Goal: Obtain resource: Download file/media

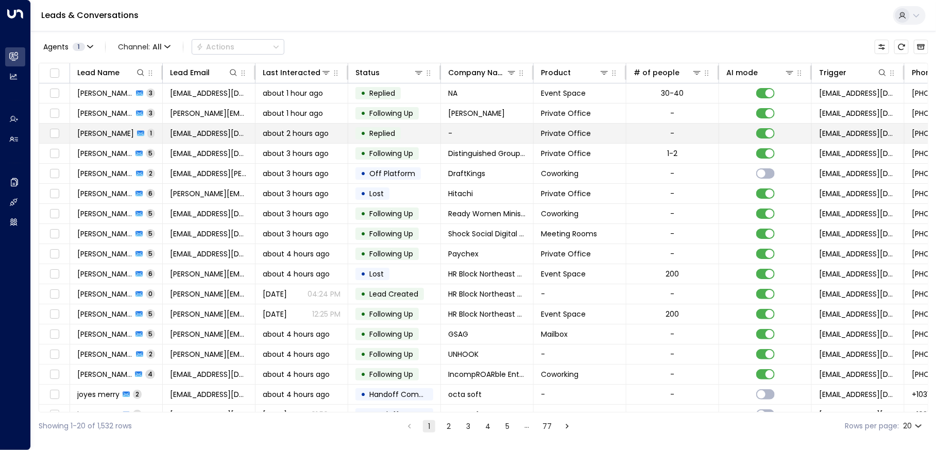
scroll to position [0, 351]
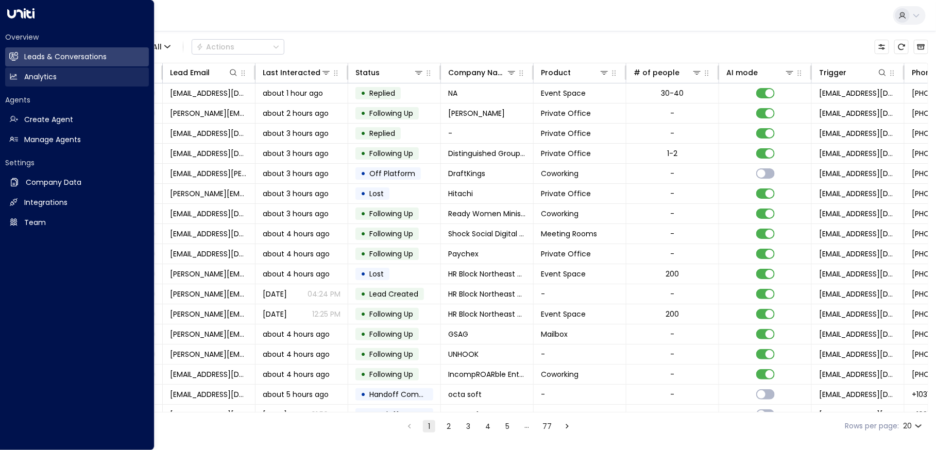
click at [16, 78] on icon at bounding box center [13, 77] width 7 height 6
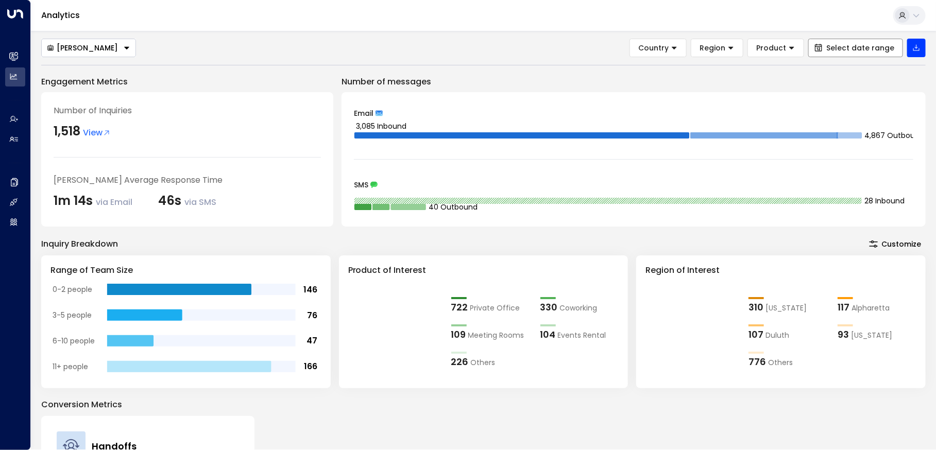
click at [870, 52] on span "Select date range" at bounding box center [861, 48] width 68 height 8
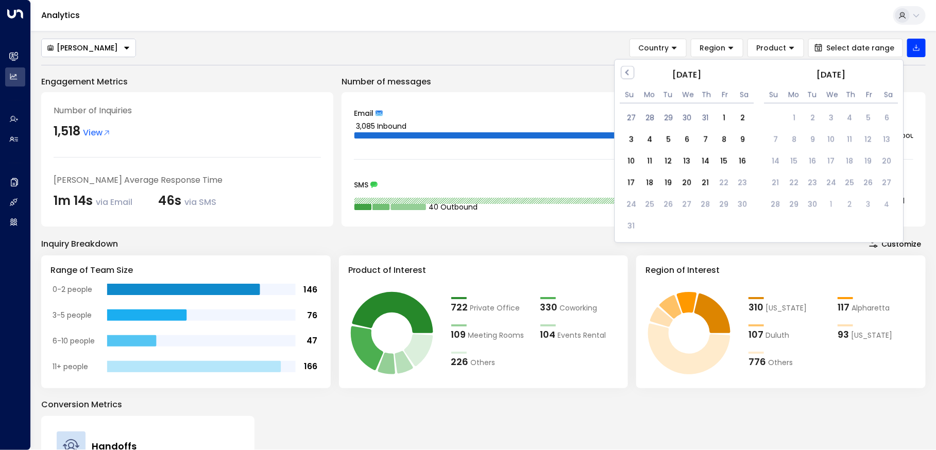
click at [635, 74] on div "[DATE]" at bounding box center [687, 75] width 134 height 13
click at [632, 72] on button "Previous Month" at bounding box center [628, 72] width 13 height 13
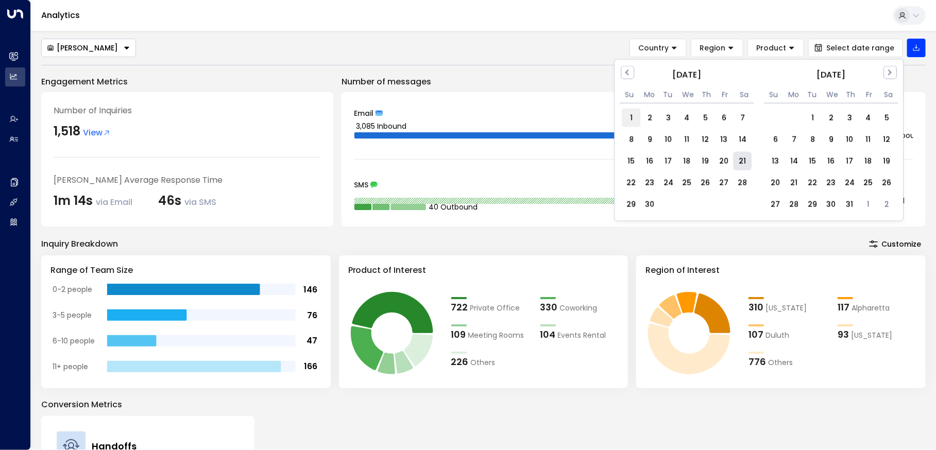
click at [632, 114] on div "1" at bounding box center [632, 118] width 19 height 19
click at [890, 74] on span "Next Month" at bounding box center [890, 72] width 0 height 12
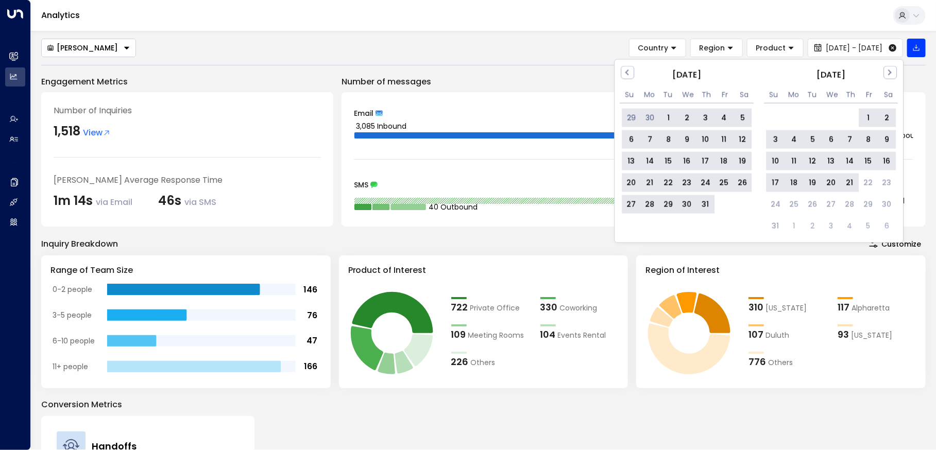
click at [846, 182] on div "21" at bounding box center [850, 183] width 19 height 19
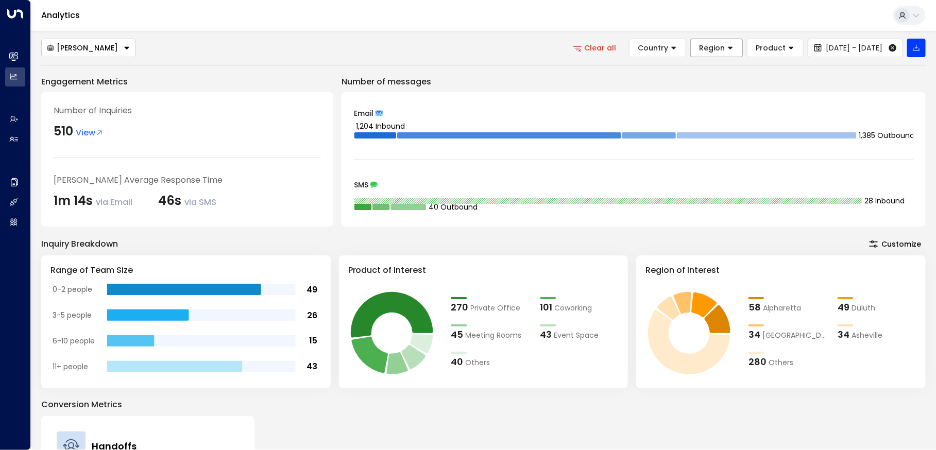
click at [699, 45] on span "Region" at bounding box center [712, 47] width 26 height 9
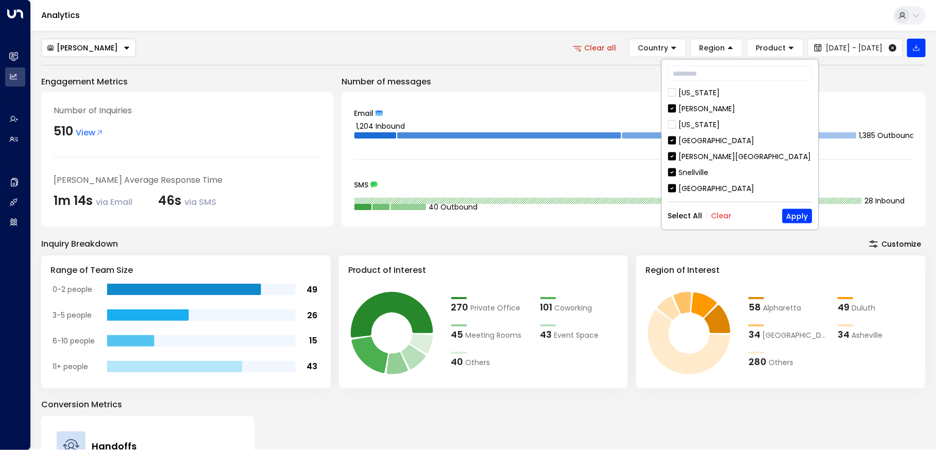
click at [715, 212] on button "Clear" at bounding box center [722, 216] width 21 height 8
click at [705, 172] on div "Snellville" at bounding box center [694, 172] width 30 height 11
click at [792, 213] on button "Apply" at bounding box center [798, 216] width 30 height 14
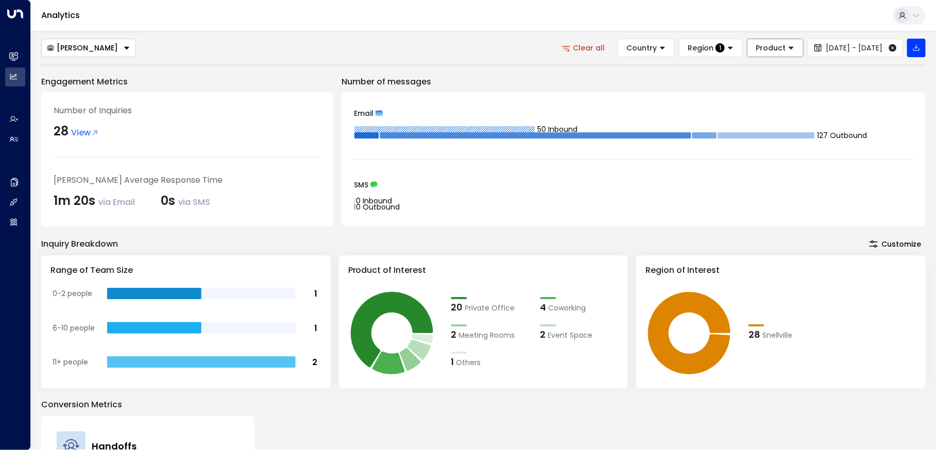
click at [756, 47] on span "Product" at bounding box center [771, 47] width 30 height 9
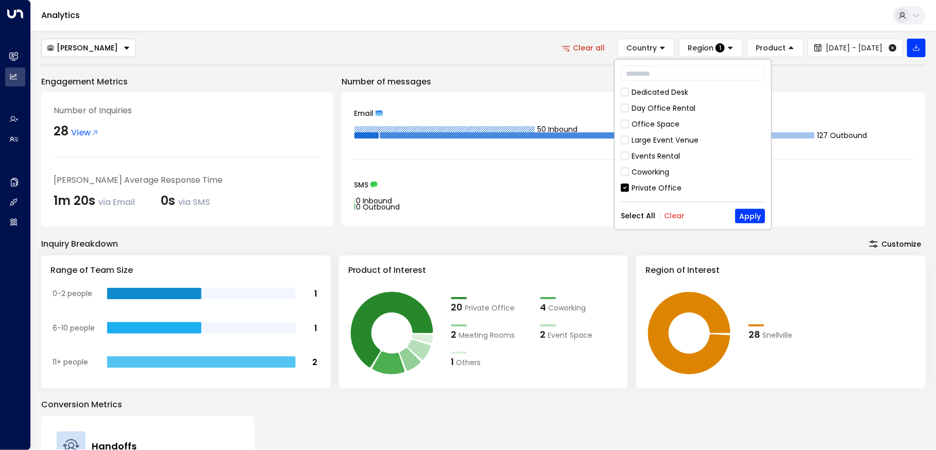
scroll to position [48, 0]
click at [639, 124] on div "Office Space" at bounding box center [656, 124] width 48 height 11
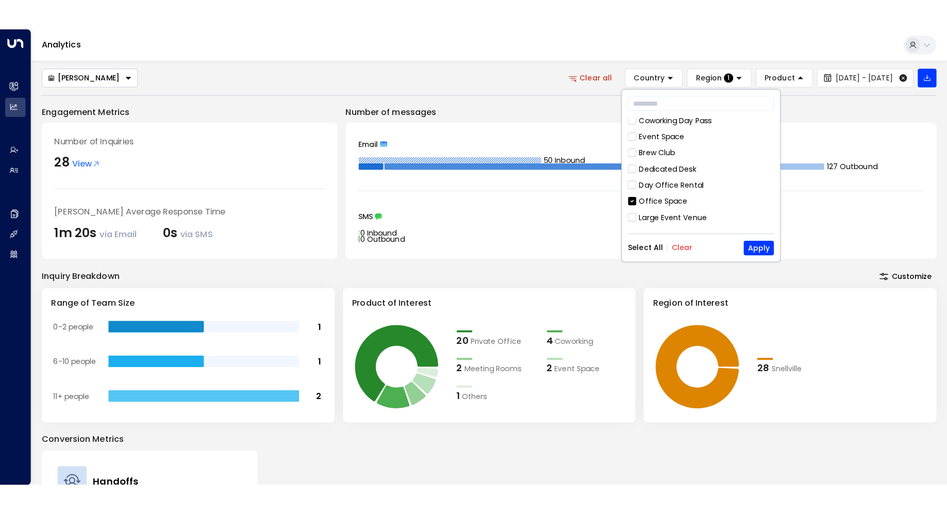
scroll to position [0, 0]
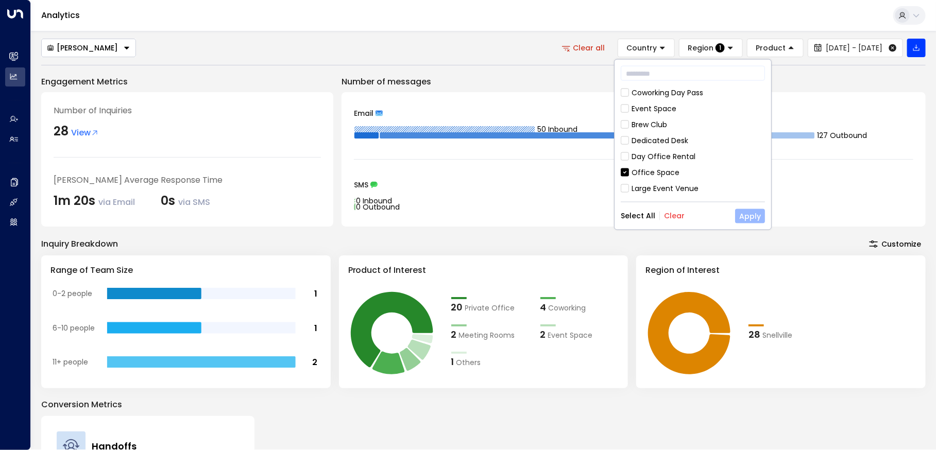
click at [757, 219] on button "Apply" at bounding box center [750, 216] width 30 height 14
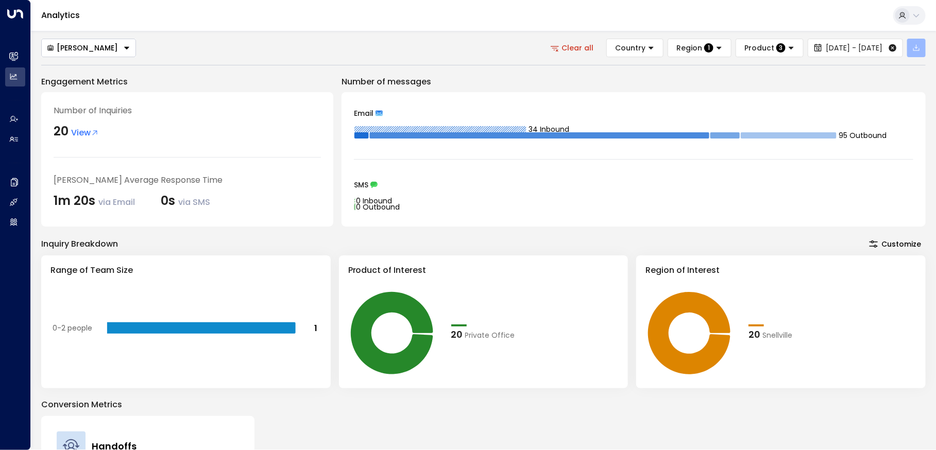
click at [914, 52] on icon "button" at bounding box center [917, 48] width 8 height 8
click at [885, 90] on p "Export Filtered Data" at bounding box center [883, 89] width 70 height 8
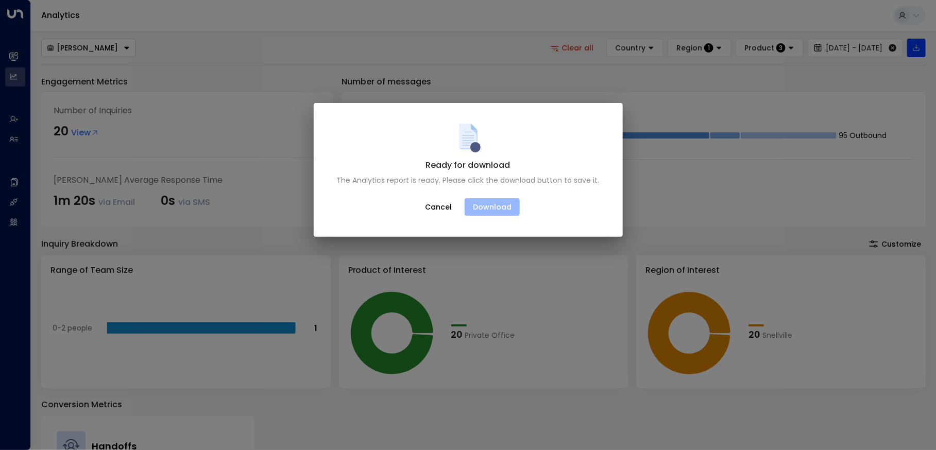
click at [502, 212] on button "Download" at bounding box center [492, 207] width 55 height 18
click at [500, 208] on button "Download" at bounding box center [492, 207] width 55 height 18
click at [480, 203] on button "Download" at bounding box center [492, 207] width 55 height 18
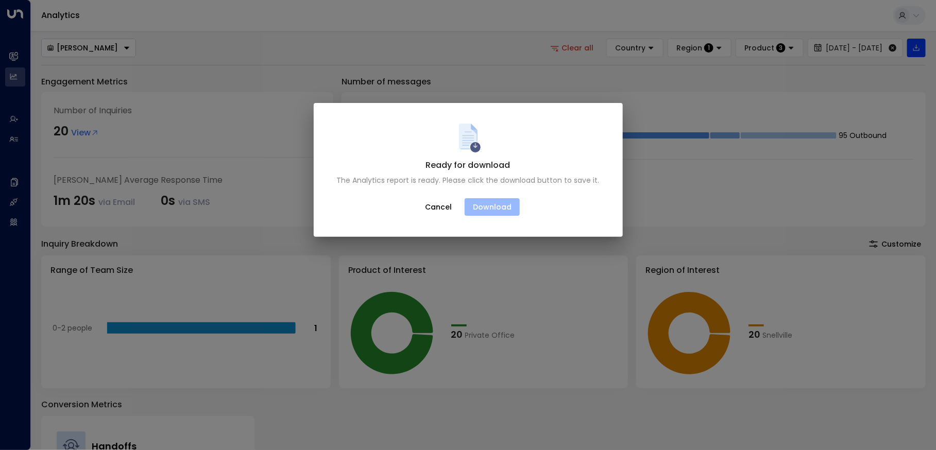
click at [480, 203] on button "Download" at bounding box center [492, 207] width 55 height 18
click at [464, 140] on icon at bounding box center [468, 139] width 12 height 14
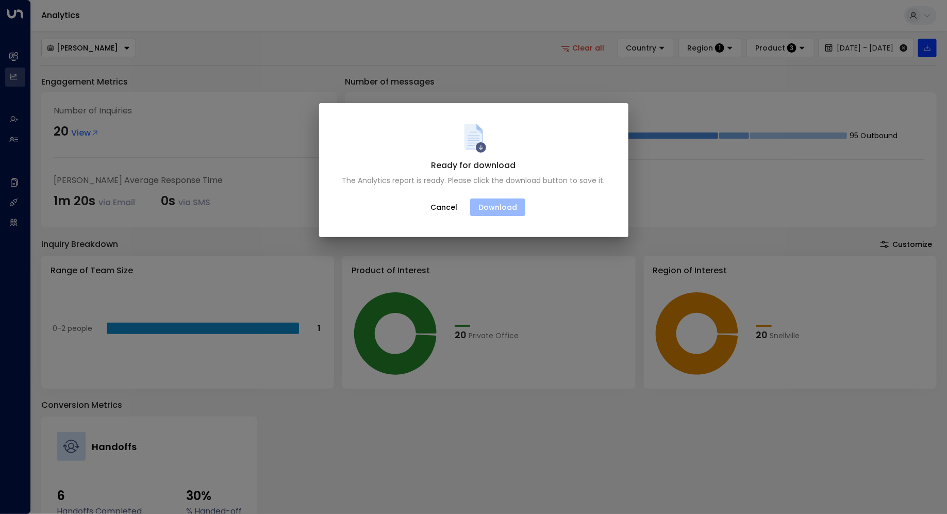
click at [493, 213] on button "Download" at bounding box center [497, 207] width 55 height 18
click at [503, 208] on button "Download" at bounding box center [497, 207] width 55 height 18
click at [549, 164] on div "Ready for download The Analytics report is ready. Please click the download but…" at bounding box center [473, 173] width 263 height 26
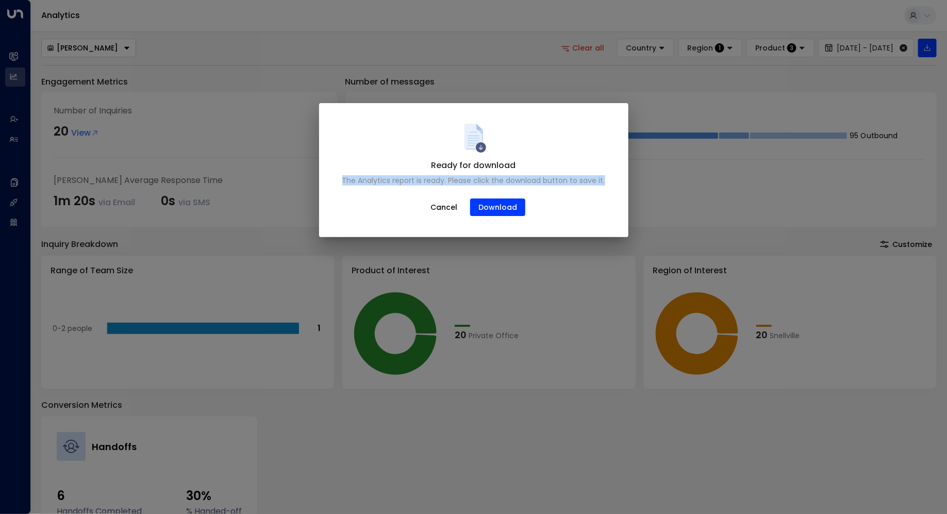
click at [549, 164] on div "Ready for download The Analytics report is ready. Please click the download but…" at bounding box center [473, 173] width 263 height 26
click at [507, 219] on div "Ready for download The Analytics report is ready. Please click the download but…" at bounding box center [473, 170] width 309 height 134
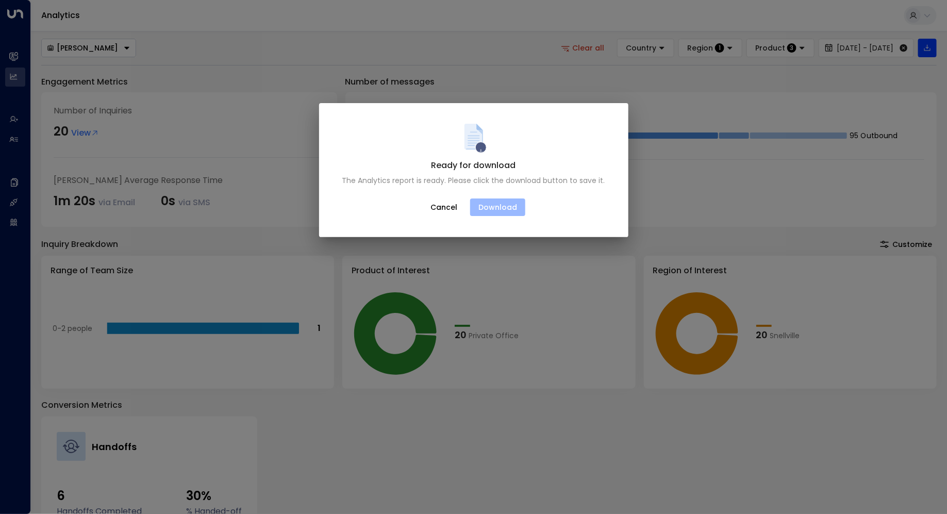
click at [506, 211] on button "Download" at bounding box center [497, 207] width 55 height 18
click at [497, 201] on button "Download" at bounding box center [497, 207] width 55 height 18
click at [561, 135] on div "Ready for download The Analytics report is ready. Please click the download but…" at bounding box center [473, 155] width 289 height 62
click at [506, 206] on button "Download" at bounding box center [497, 207] width 55 height 18
click at [506, 203] on button "Download" at bounding box center [497, 207] width 55 height 18
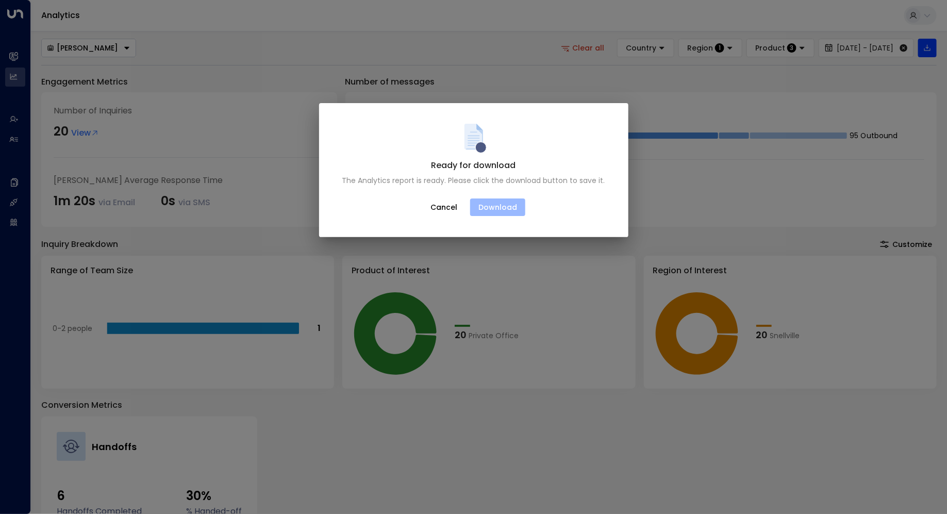
click at [506, 203] on button "Download" at bounding box center [497, 207] width 55 height 18
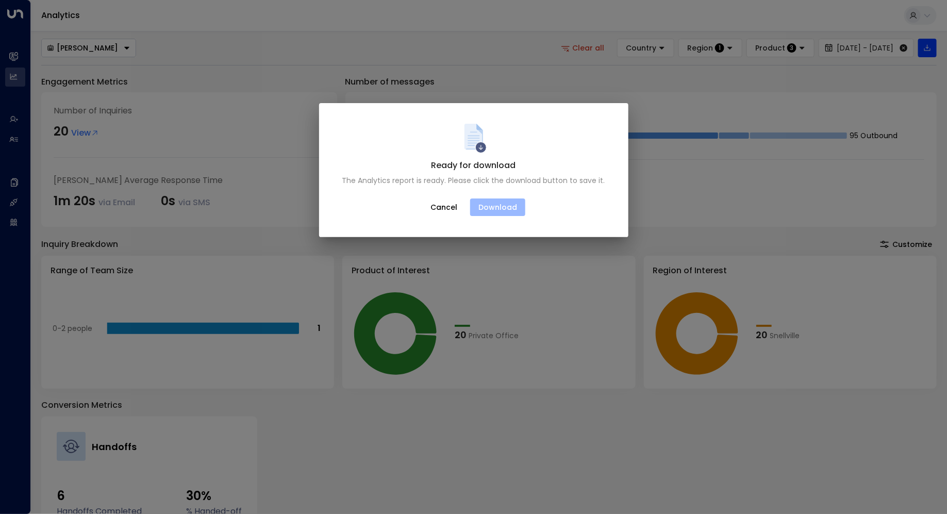
click at [506, 203] on button "Download" at bounding box center [497, 207] width 55 height 18
click at [432, 209] on button "Cancel" at bounding box center [444, 207] width 44 height 19
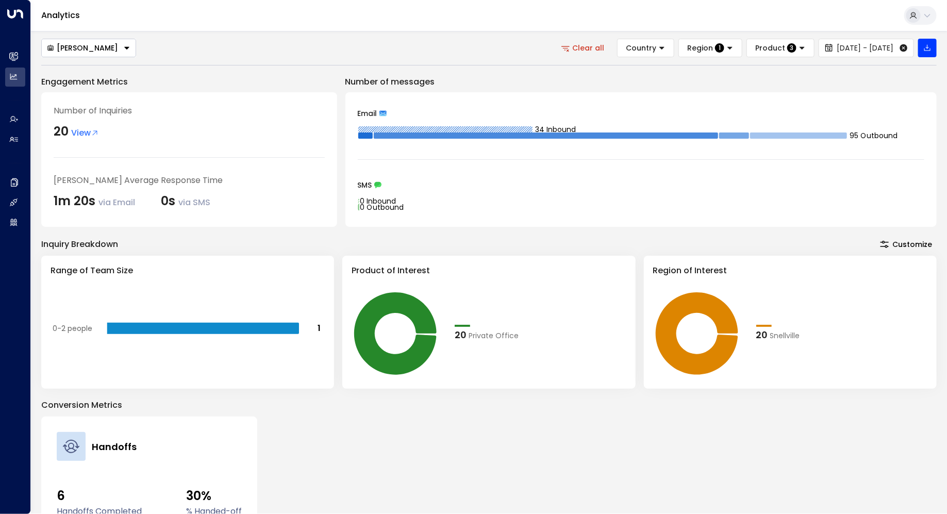
click at [92, 134] on icon at bounding box center [95, 133] width 8 height 8
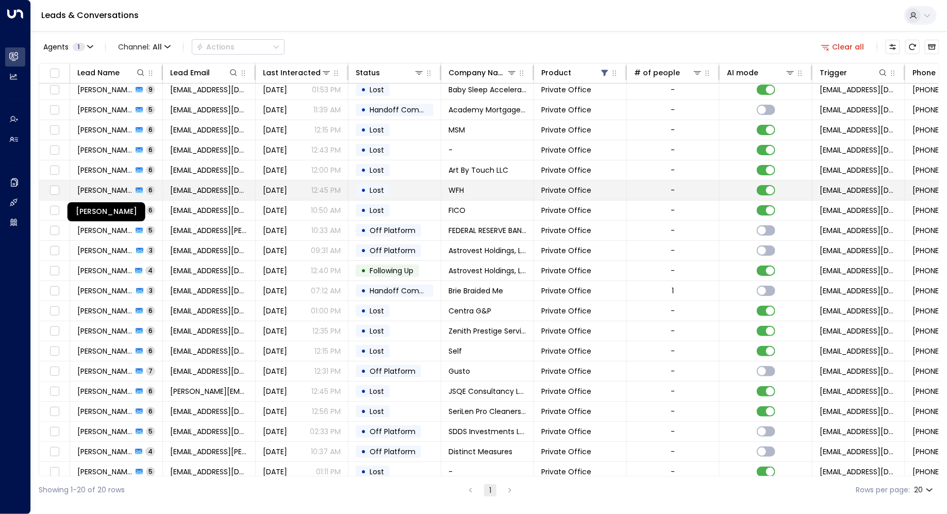
scroll to position [4, 0]
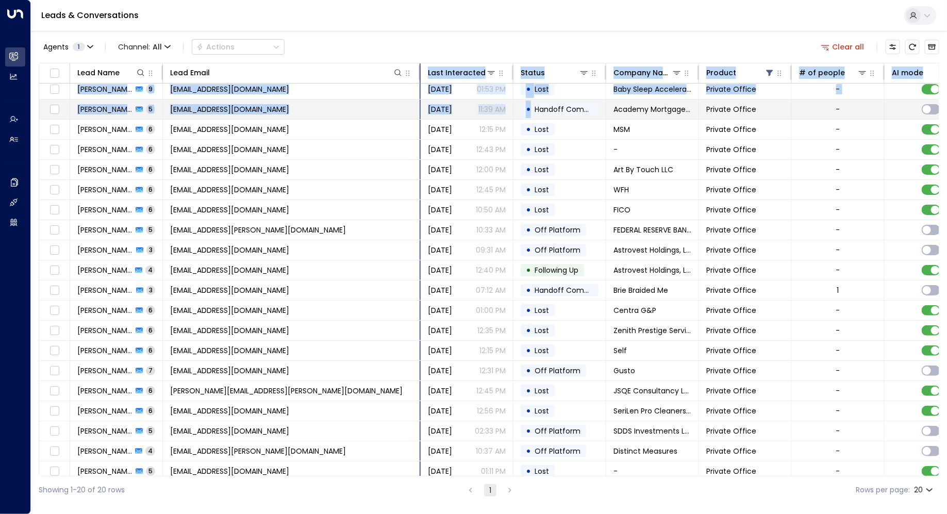
drag, startPoint x: 253, startPoint y: 71, endPoint x: 528, endPoint y: 100, distance: 276.7
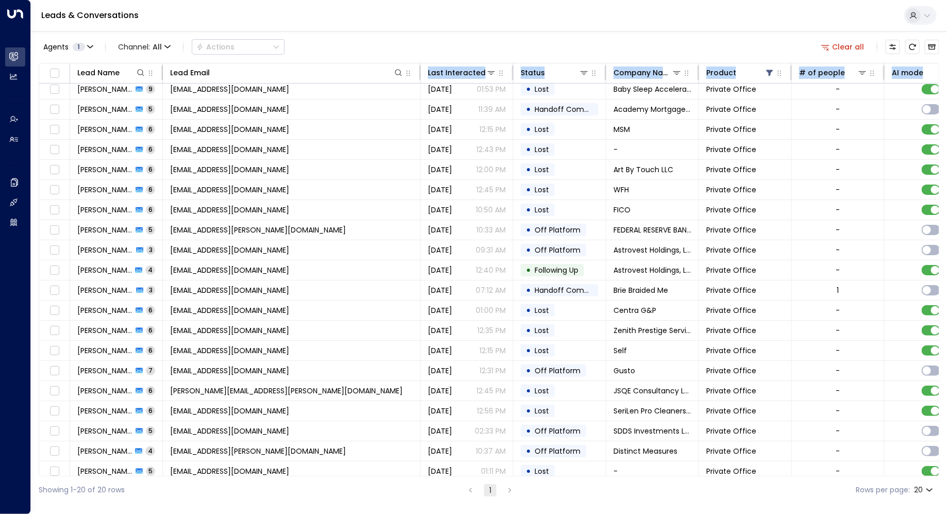
click at [379, 29] on div "Leads & Conversations" at bounding box center [489, 15] width 916 height 31
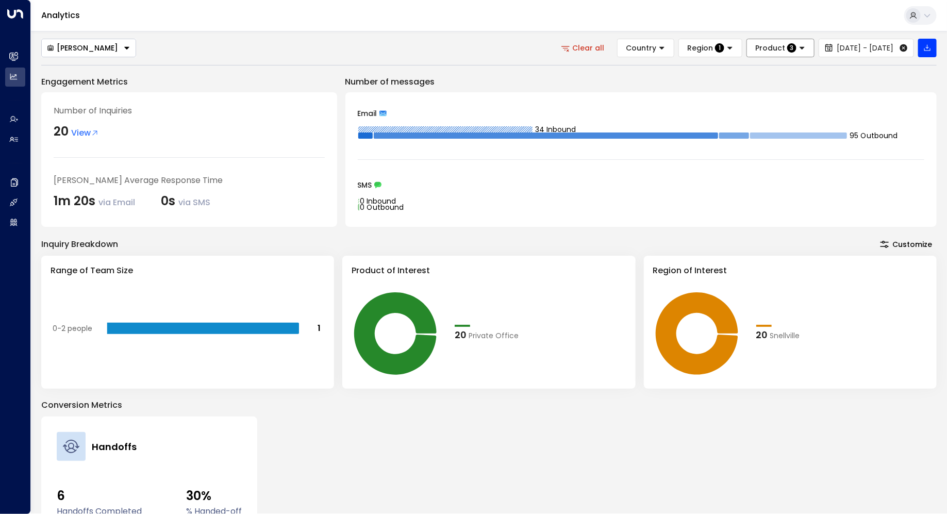
click at [753, 43] on button "Product 3" at bounding box center [780, 48] width 68 height 19
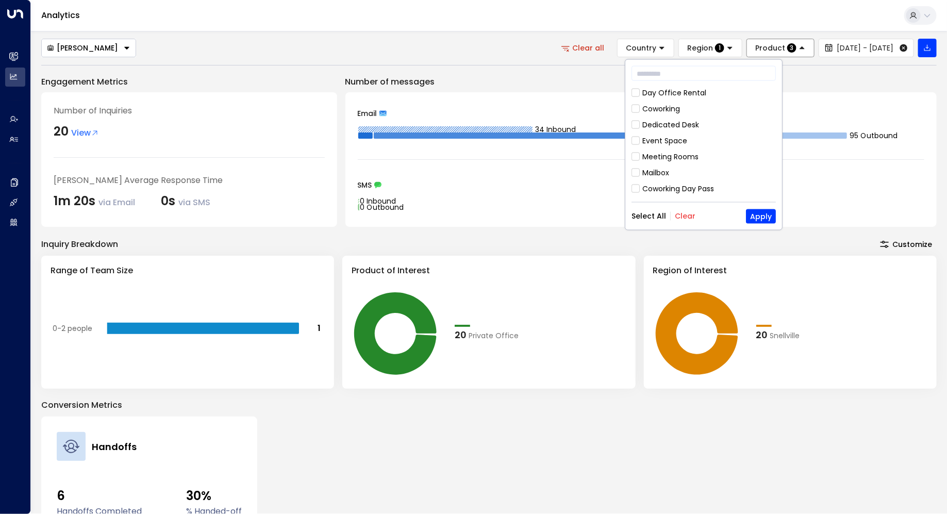
click at [755, 43] on div "Product 3" at bounding box center [775, 47] width 41 height 9
click at [687, 49] on span "Region" at bounding box center [700, 47] width 26 height 9
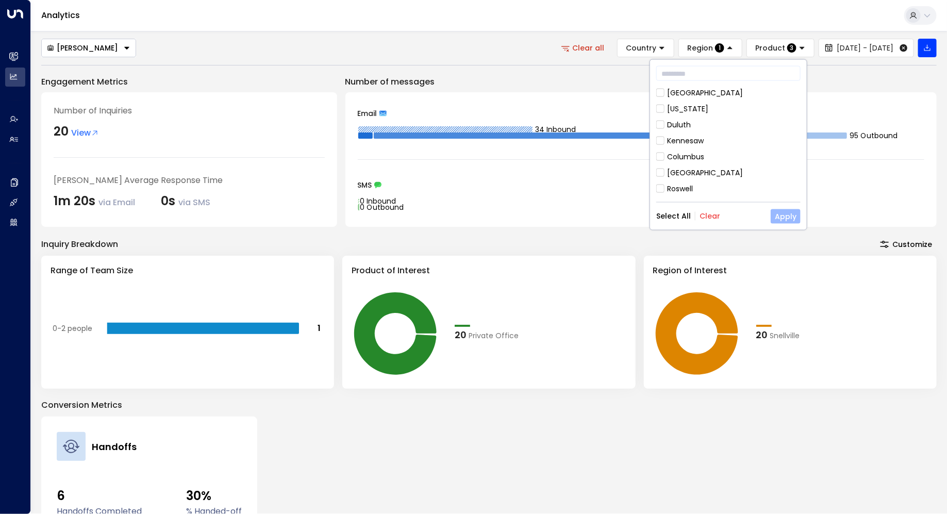
click at [789, 218] on button "Apply" at bounding box center [785, 216] width 30 height 14
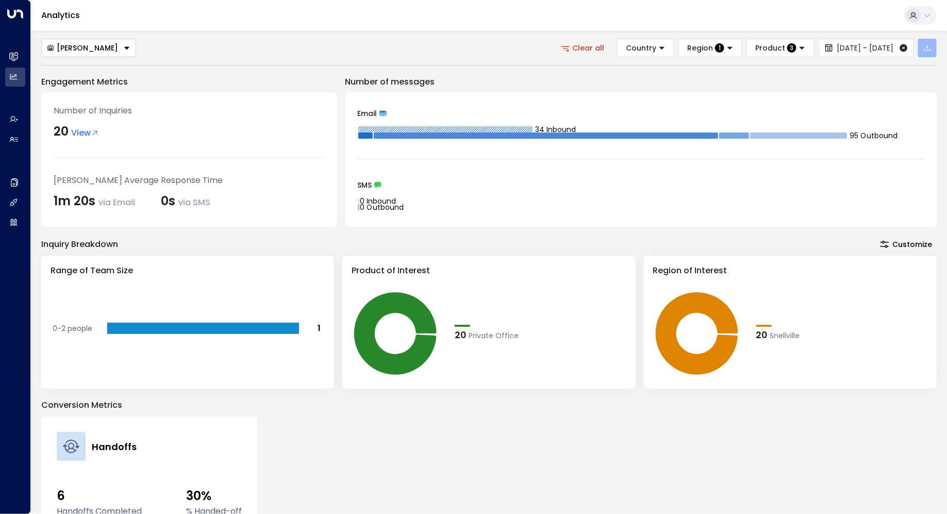
click at [934, 51] on button "button" at bounding box center [927, 48] width 19 height 19
click at [897, 87] on p "Export Filtered Data" at bounding box center [893, 89] width 70 height 8
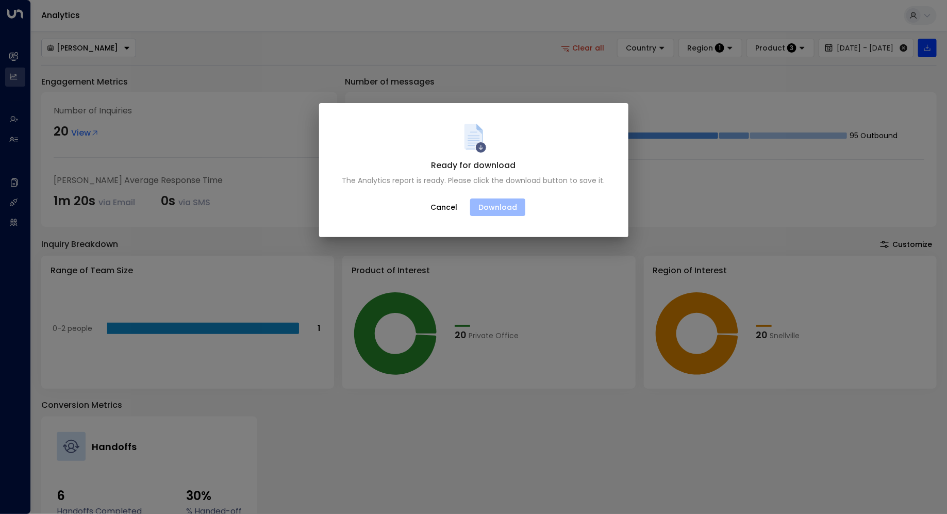
click at [491, 203] on button "Download" at bounding box center [497, 207] width 55 height 18
click at [481, 210] on button "Download" at bounding box center [497, 207] width 55 height 18
click at [487, 204] on button "Download" at bounding box center [497, 207] width 55 height 18
click at [435, 208] on button "Cancel" at bounding box center [444, 207] width 44 height 19
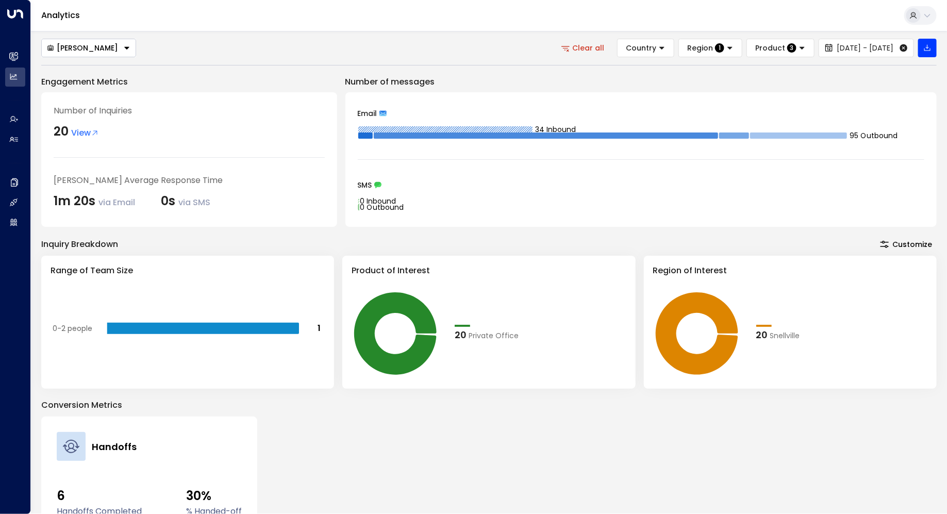
click at [677, 35] on div "Ellie Brown Clear all Country Region 1 Product 3 Jun 1, 2025 - Aug 21, 2025 Eng…" at bounding box center [489, 272] width 916 height 482
click at [715, 48] on span "1" at bounding box center [719, 47] width 9 height 9
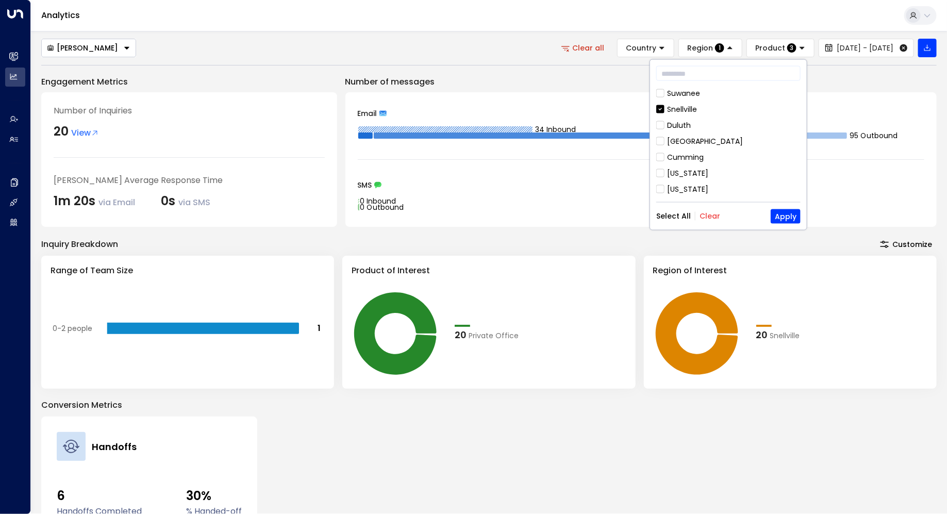
scroll to position [264, 0]
click at [661, 128] on icon at bounding box center [660, 132] width 8 height 9
click at [787, 218] on button "Apply" at bounding box center [785, 216] width 30 height 14
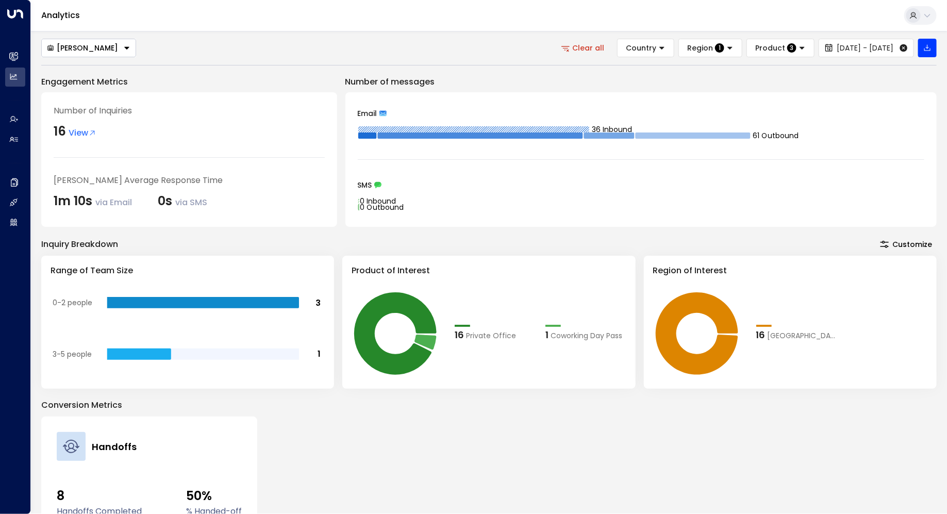
click at [80, 132] on span "View" at bounding box center [83, 133] width 28 height 12
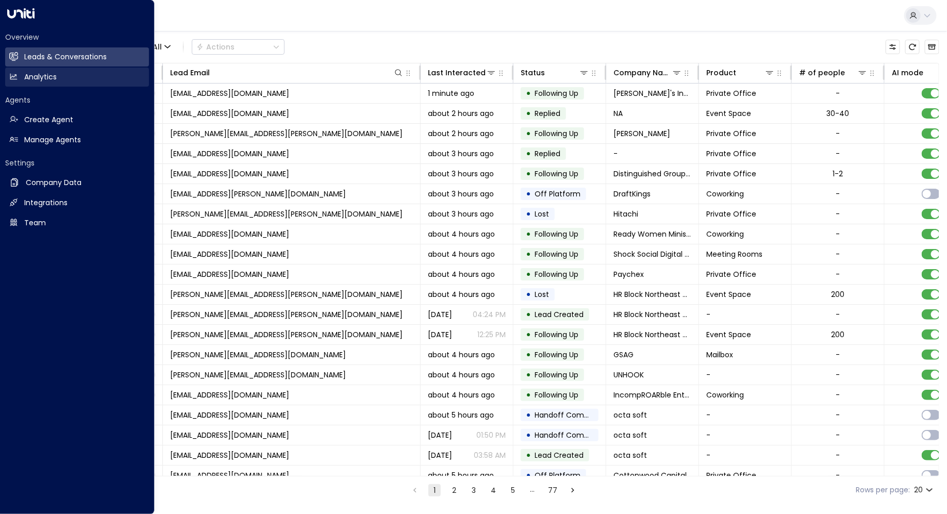
click at [8, 74] on link "Analytics Analytics" at bounding box center [77, 77] width 144 height 19
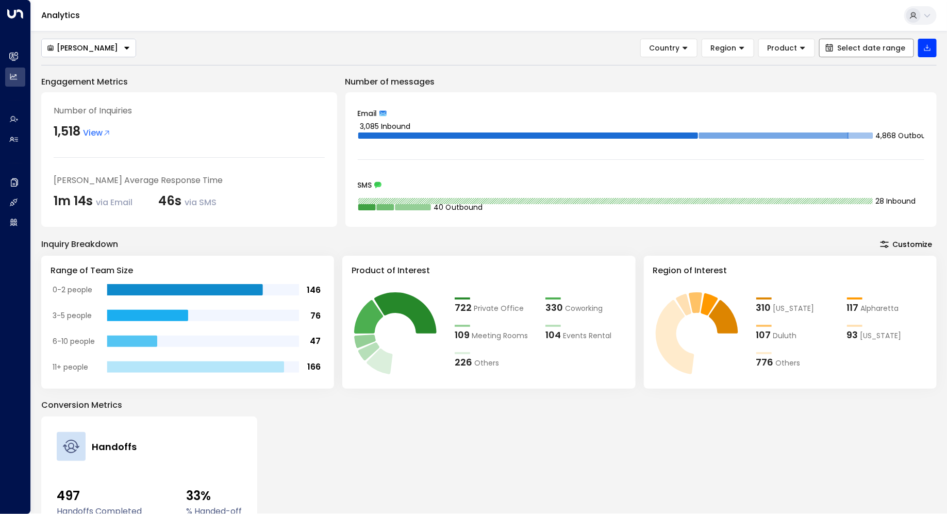
click at [876, 49] on span "Select date range" at bounding box center [871, 48] width 68 height 8
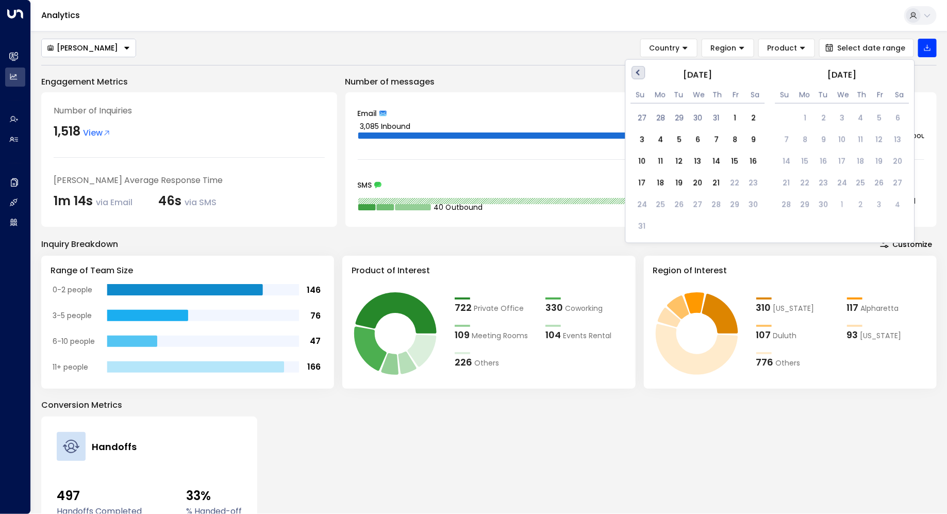
click at [640, 72] on span "Previous Month" at bounding box center [640, 72] width 0 height 12
click at [640, 71] on span "Previous Month" at bounding box center [640, 72] width 0 height 12
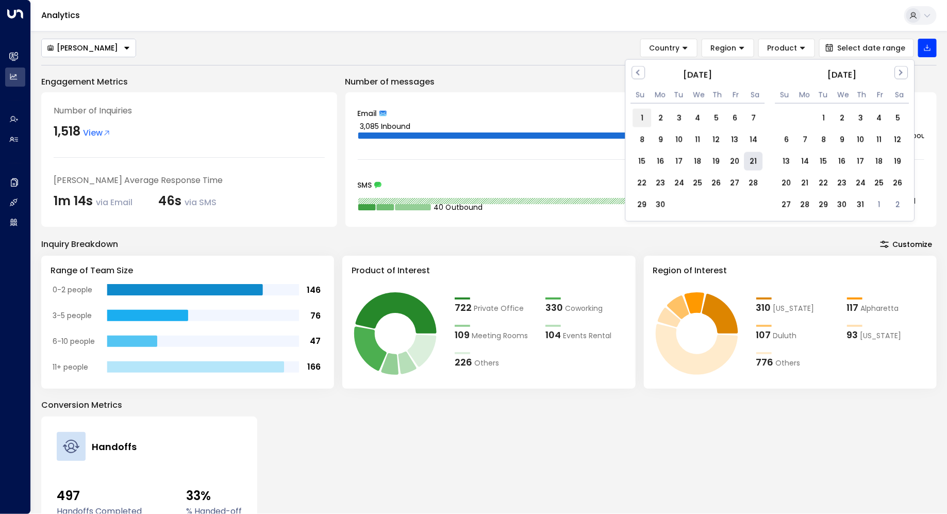
click at [642, 111] on div "1" at bounding box center [642, 118] width 19 height 19
click at [905, 68] on button "Next Month" at bounding box center [901, 72] width 13 height 13
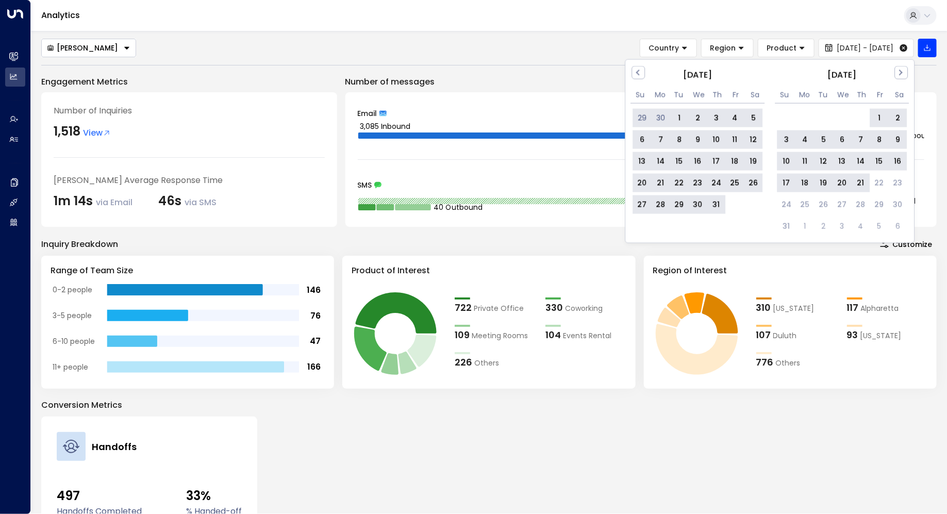
click at [866, 182] on div "21" at bounding box center [860, 183] width 19 height 19
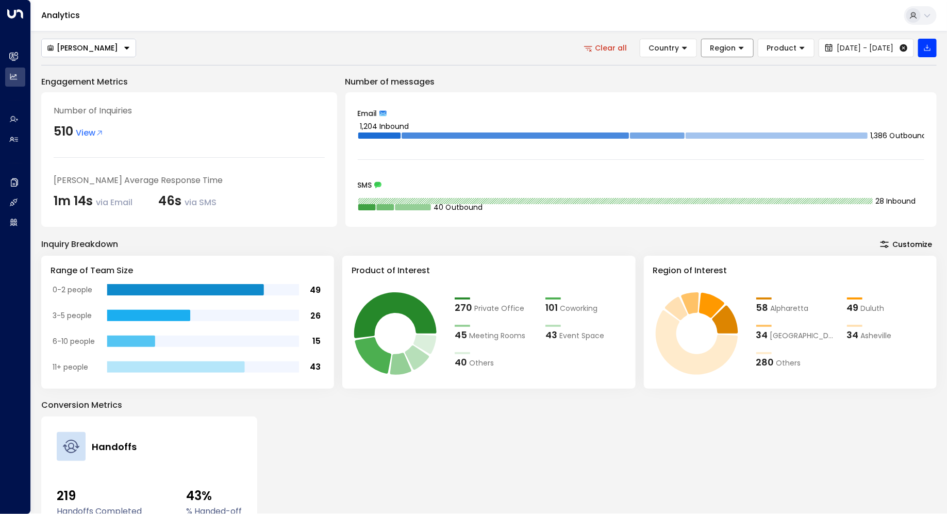
click at [737, 46] on icon at bounding box center [740, 47] width 7 height 7
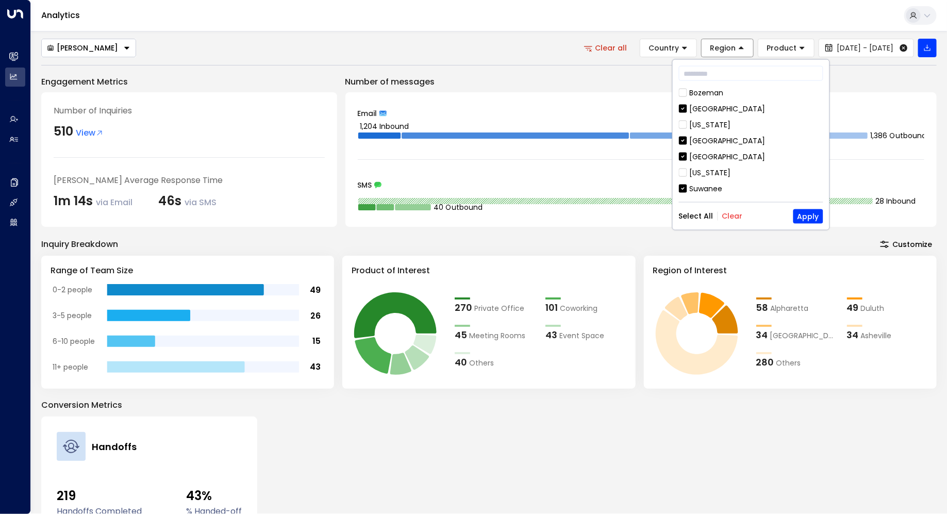
click at [731, 214] on button "Clear" at bounding box center [732, 216] width 21 height 8
click at [812, 215] on button "Apply" at bounding box center [808, 216] width 30 height 14
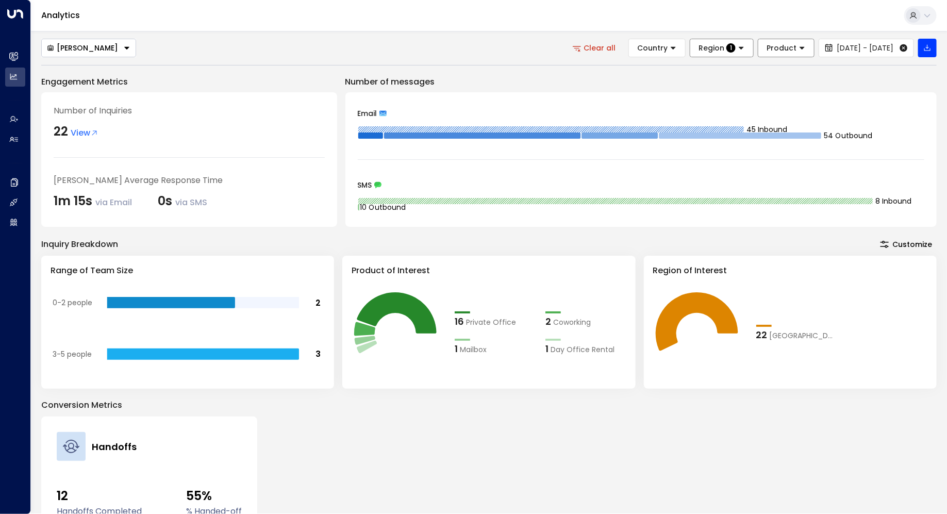
click at [766, 44] on span "Product" at bounding box center [781, 47] width 30 height 9
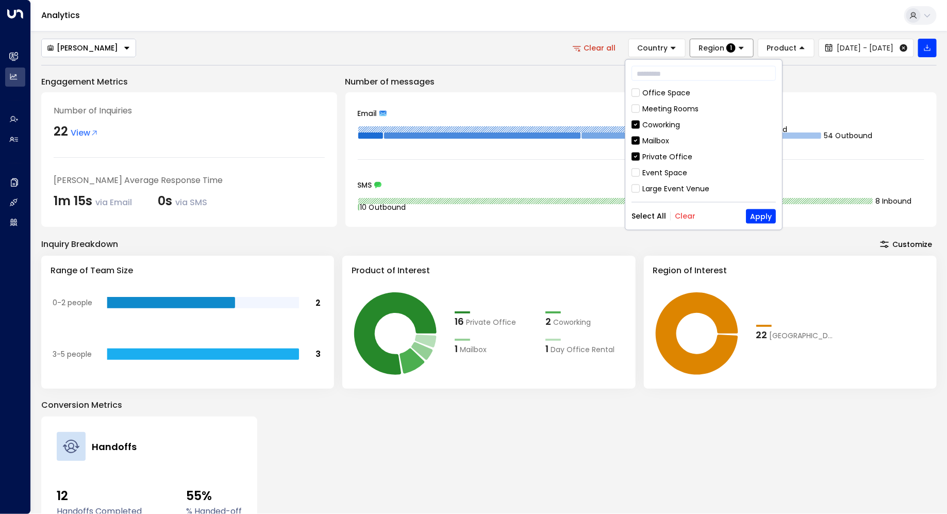
click at [640, 120] on div "Coworking" at bounding box center [703, 124] width 144 height 11
click at [636, 136] on icon at bounding box center [635, 140] width 8 height 9
click at [649, 135] on div "private office" at bounding box center [666, 137] width 49 height 11
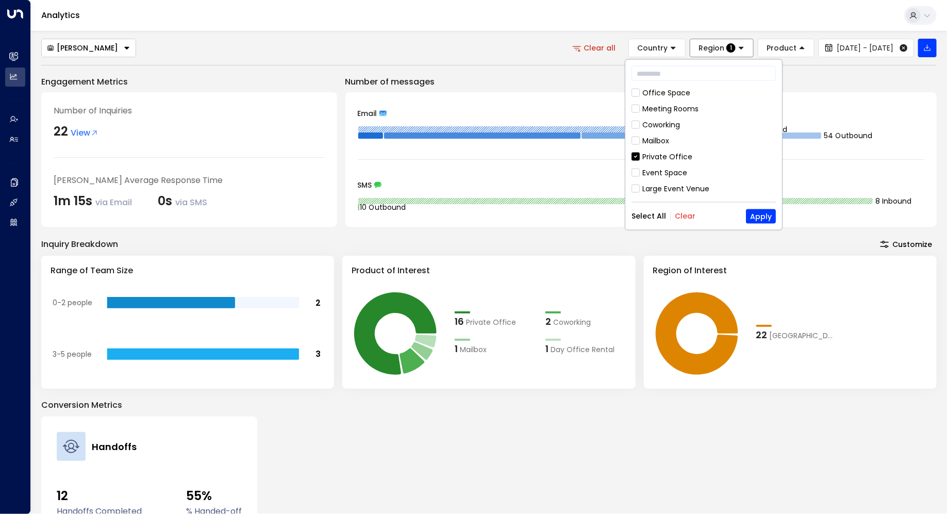
click at [665, 96] on div "Office Space" at bounding box center [666, 92] width 48 height 11
click at [758, 214] on button "Apply" at bounding box center [761, 216] width 30 height 14
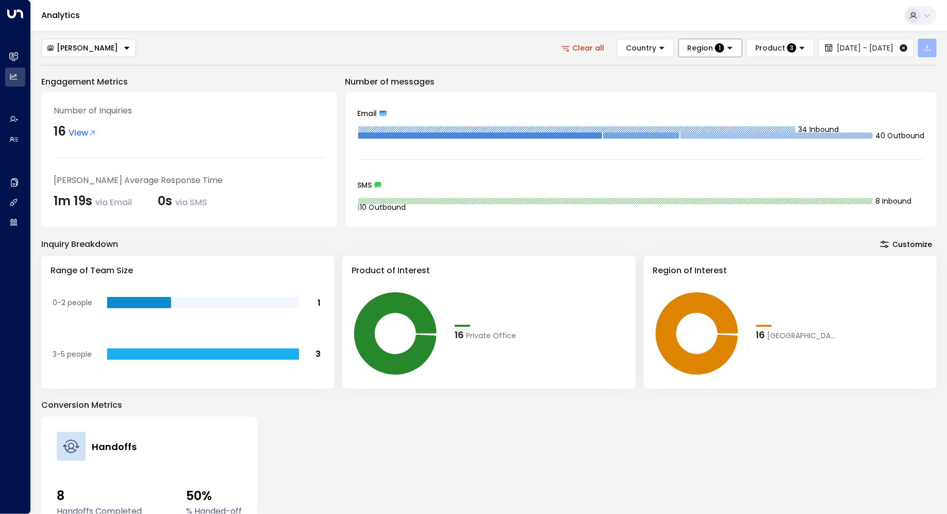
click at [926, 49] on icon "button" at bounding box center [927, 48] width 8 height 8
click at [894, 68] on p "Export All Data" at bounding box center [884, 72] width 52 height 8
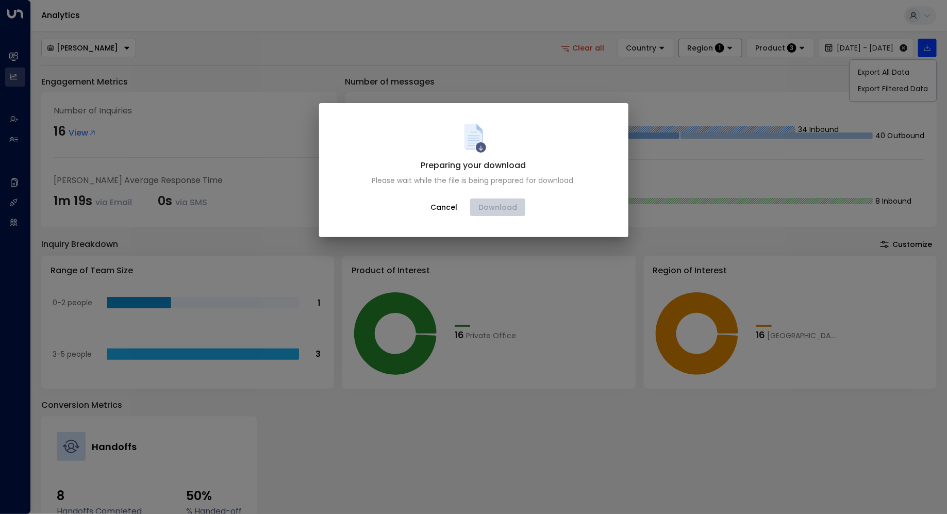
click at [447, 209] on button "Cancel" at bounding box center [444, 207] width 44 height 19
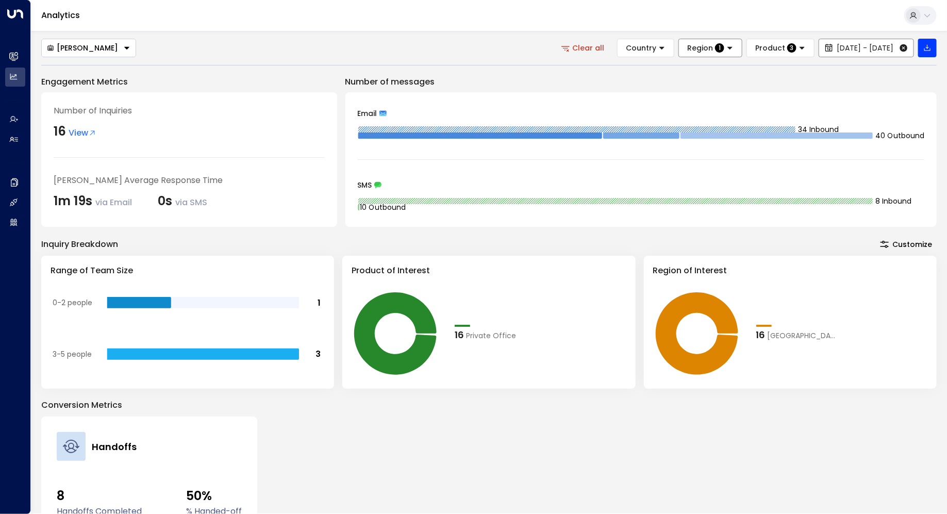
click at [844, 46] on span "[DATE] - [DATE]" at bounding box center [864, 48] width 57 height 8
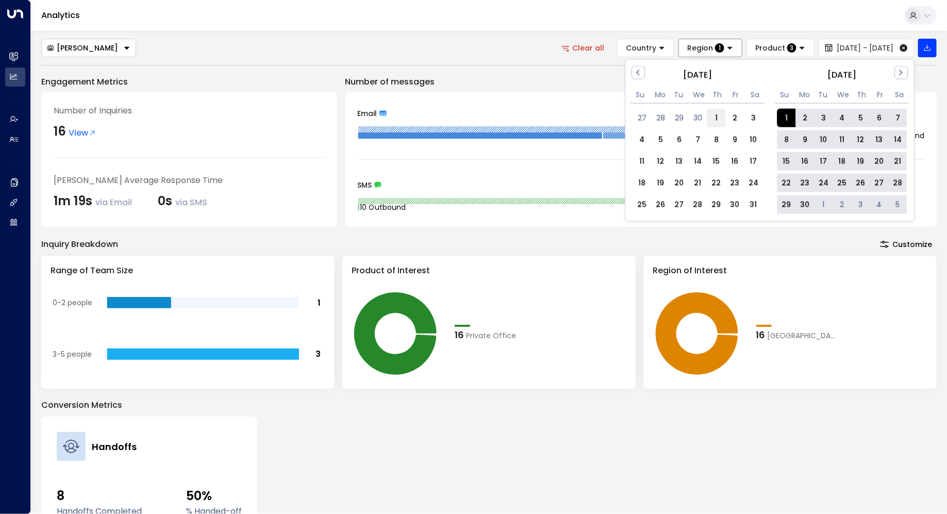
click at [712, 117] on div "1" at bounding box center [716, 118] width 19 height 19
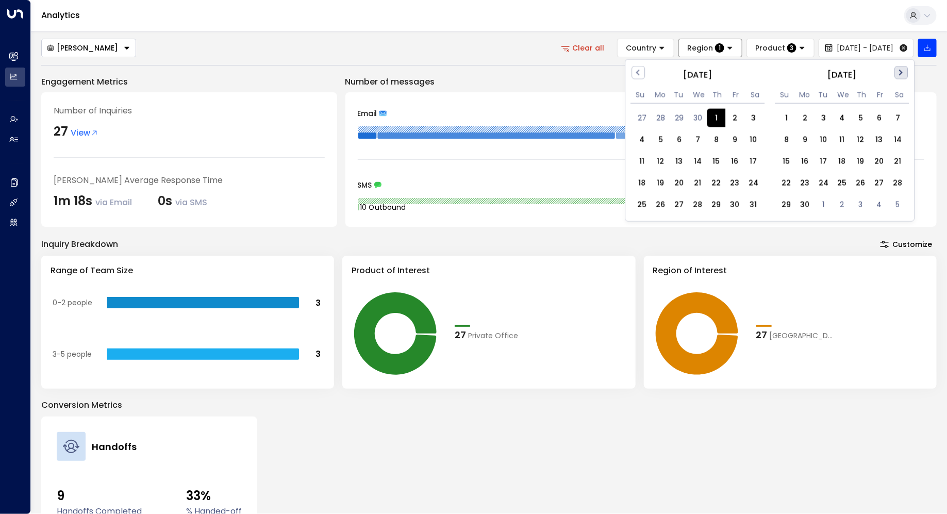
click at [902, 73] on button "Next Month" at bounding box center [901, 72] width 13 height 13
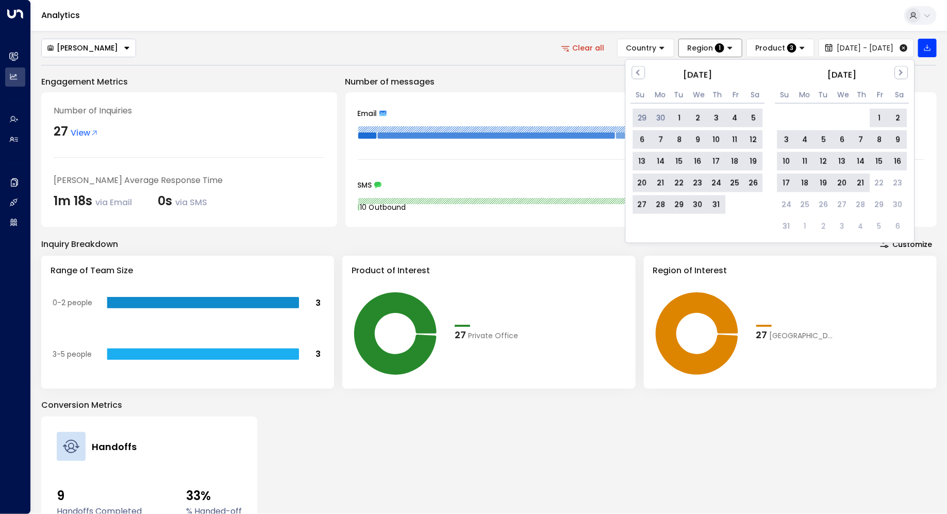
click at [862, 179] on div "21" at bounding box center [860, 183] width 19 height 19
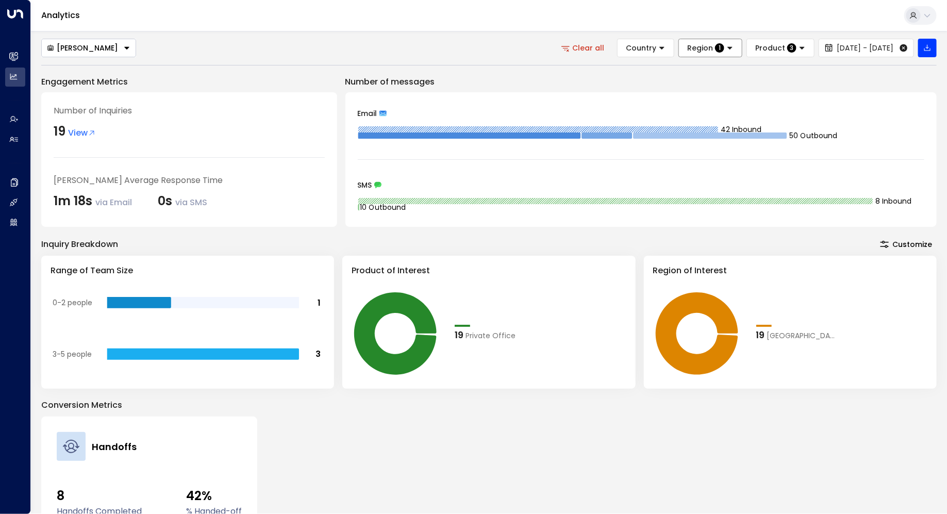
click at [81, 129] on span "View" at bounding box center [82, 133] width 28 height 12
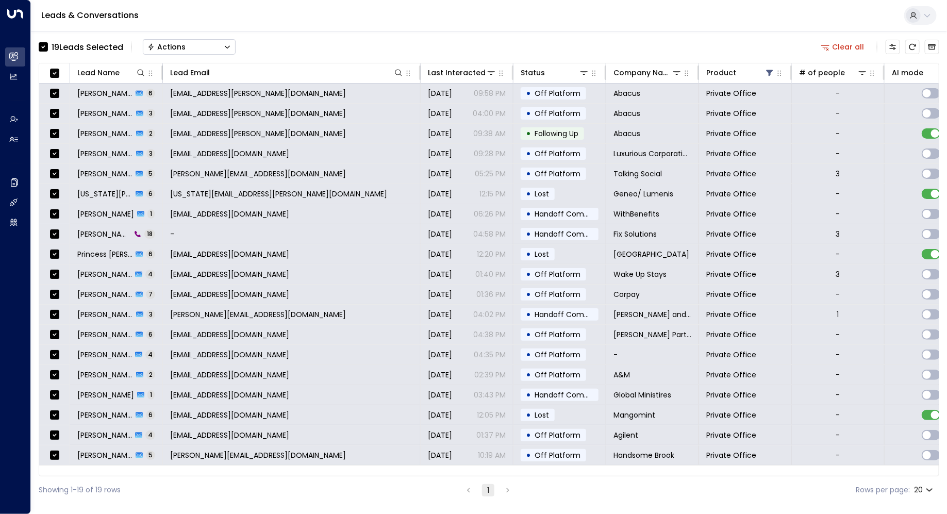
click at [166, 42] on div "Actions" at bounding box center [166, 46] width 38 height 9
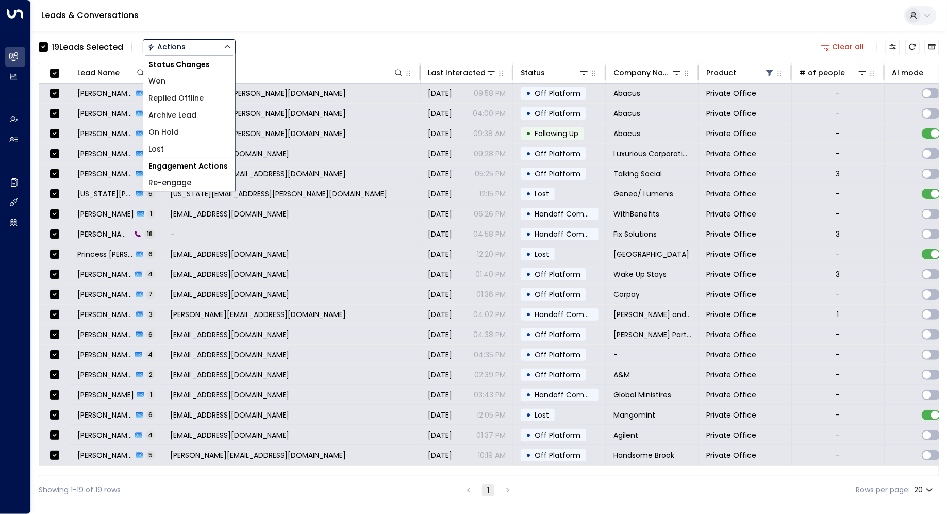
click at [344, 40] on div "19 Lead s Selected Actions Status Changes Won Replied Offline Archive Lead On H…" at bounding box center [489, 47] width 900 height 22
